Goal: Task Accomplishment & Management: Use online tool/utility

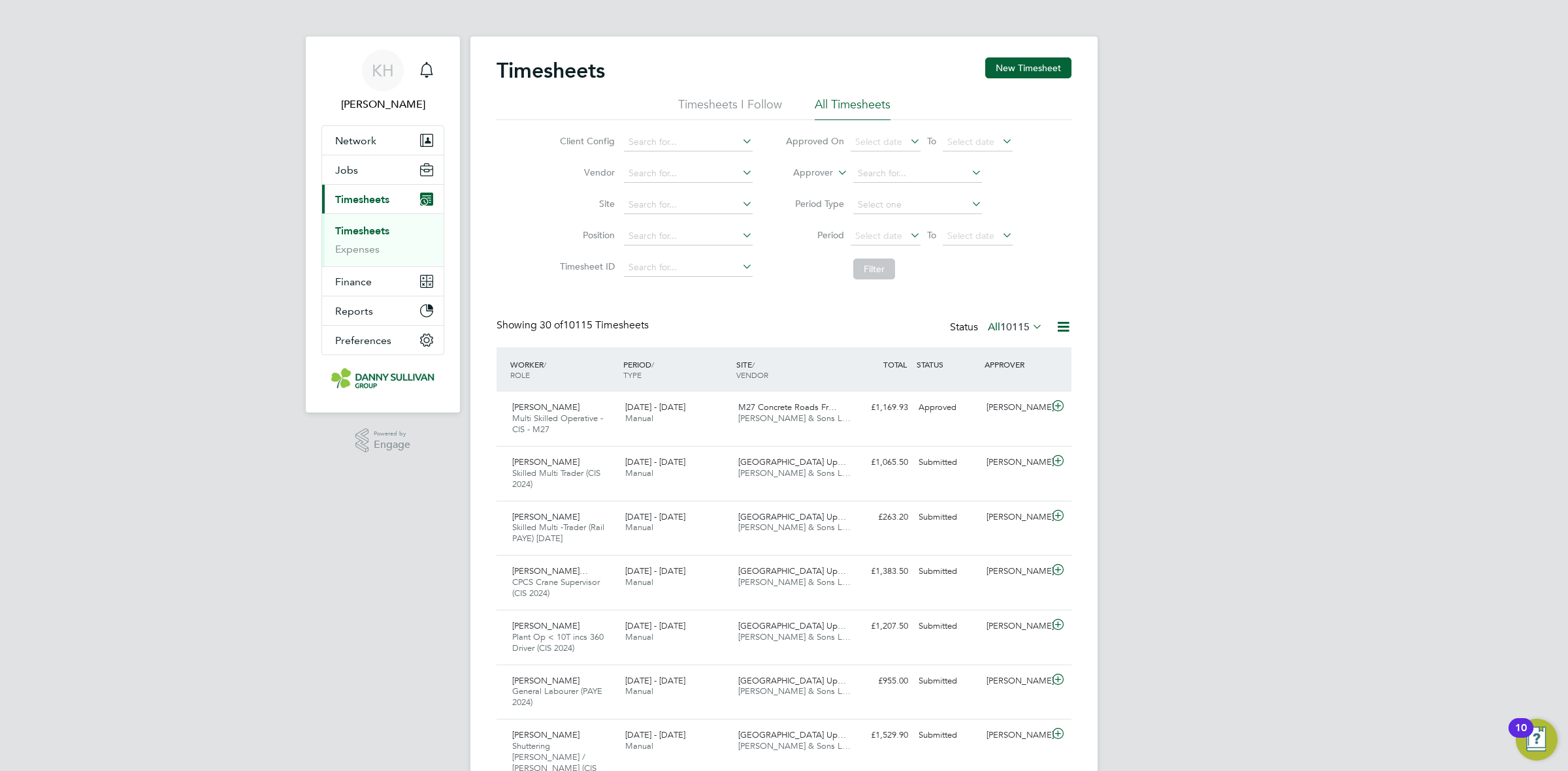
click at [360, 236] on link "Timesheets" at bounding box center [362, 231] width 54 height 12
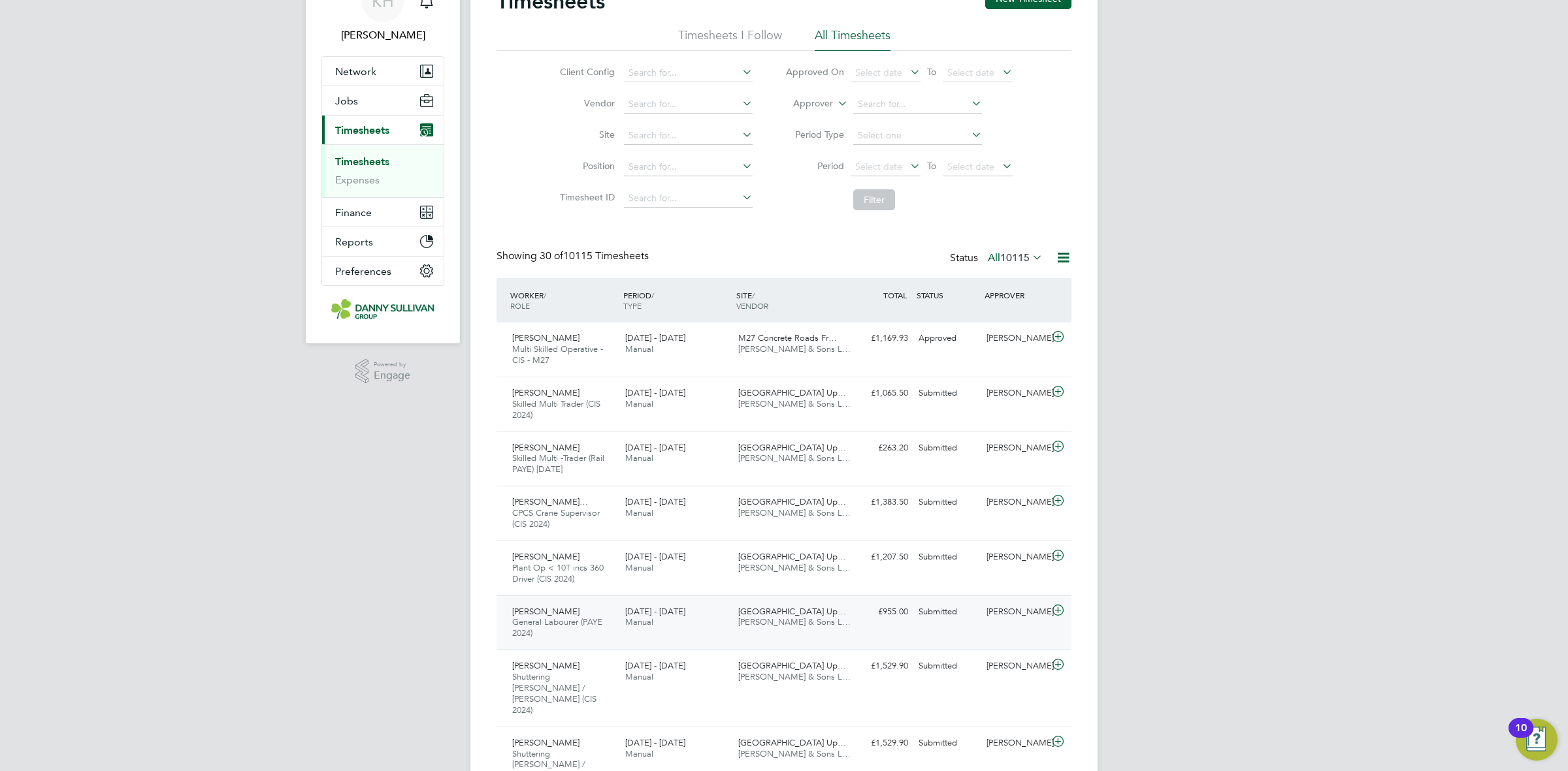
scroll to position [163, 0]
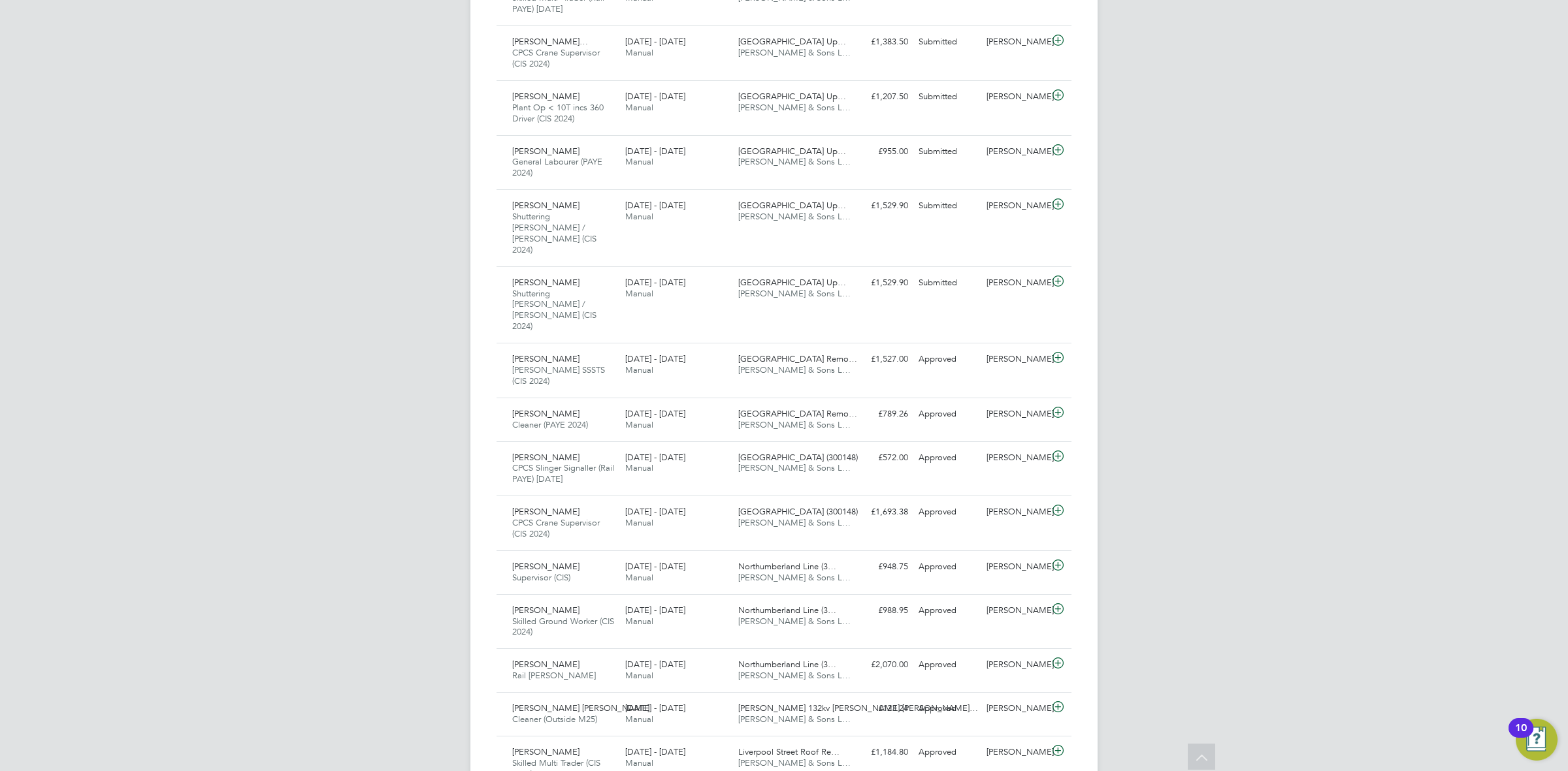
scroll to position [490, 0]
